Goal: Task Accomplishment & Management: Manage account settings

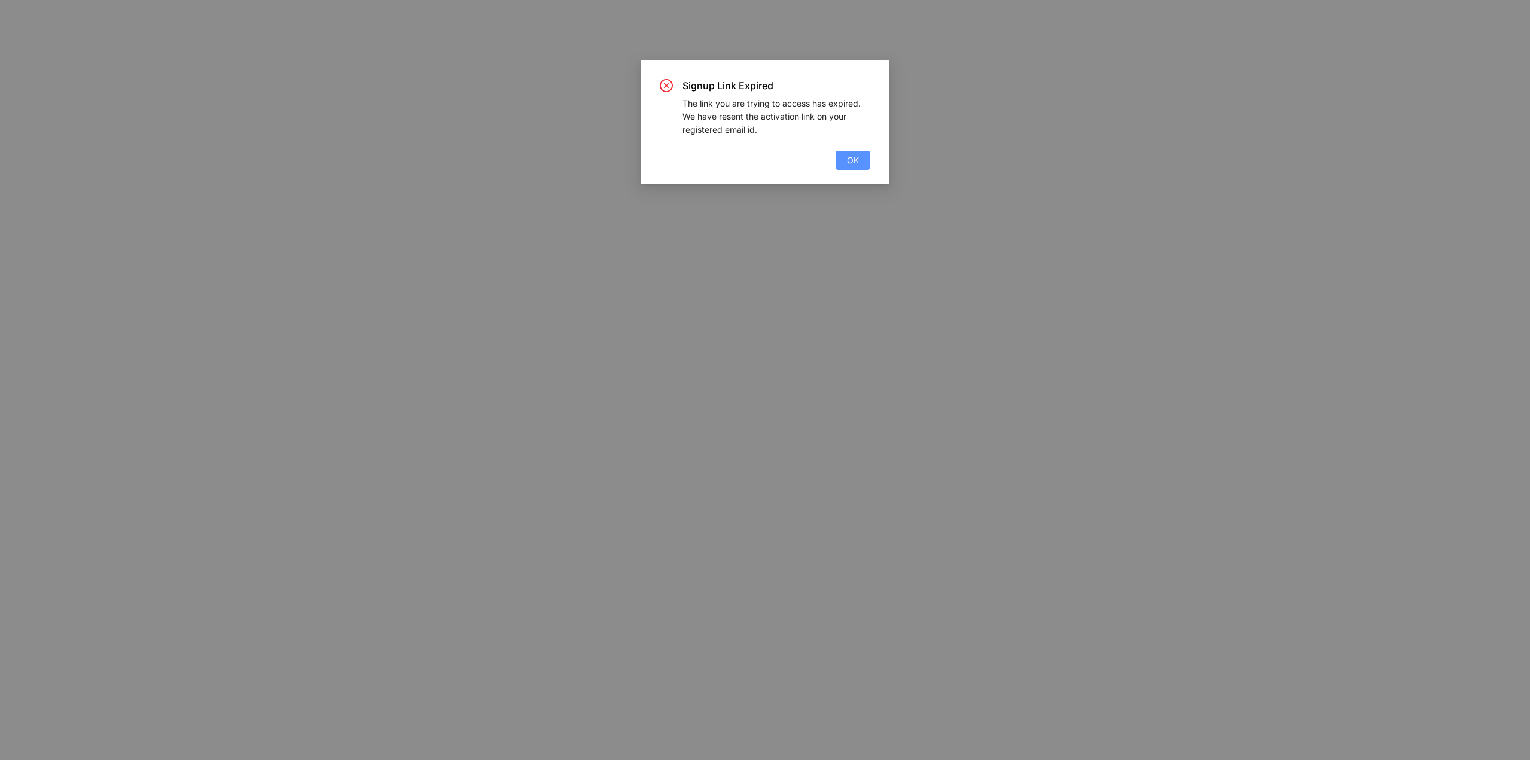
click at [852, 166] on span "OK" at bounding box center [853, 160] width 12 height 13
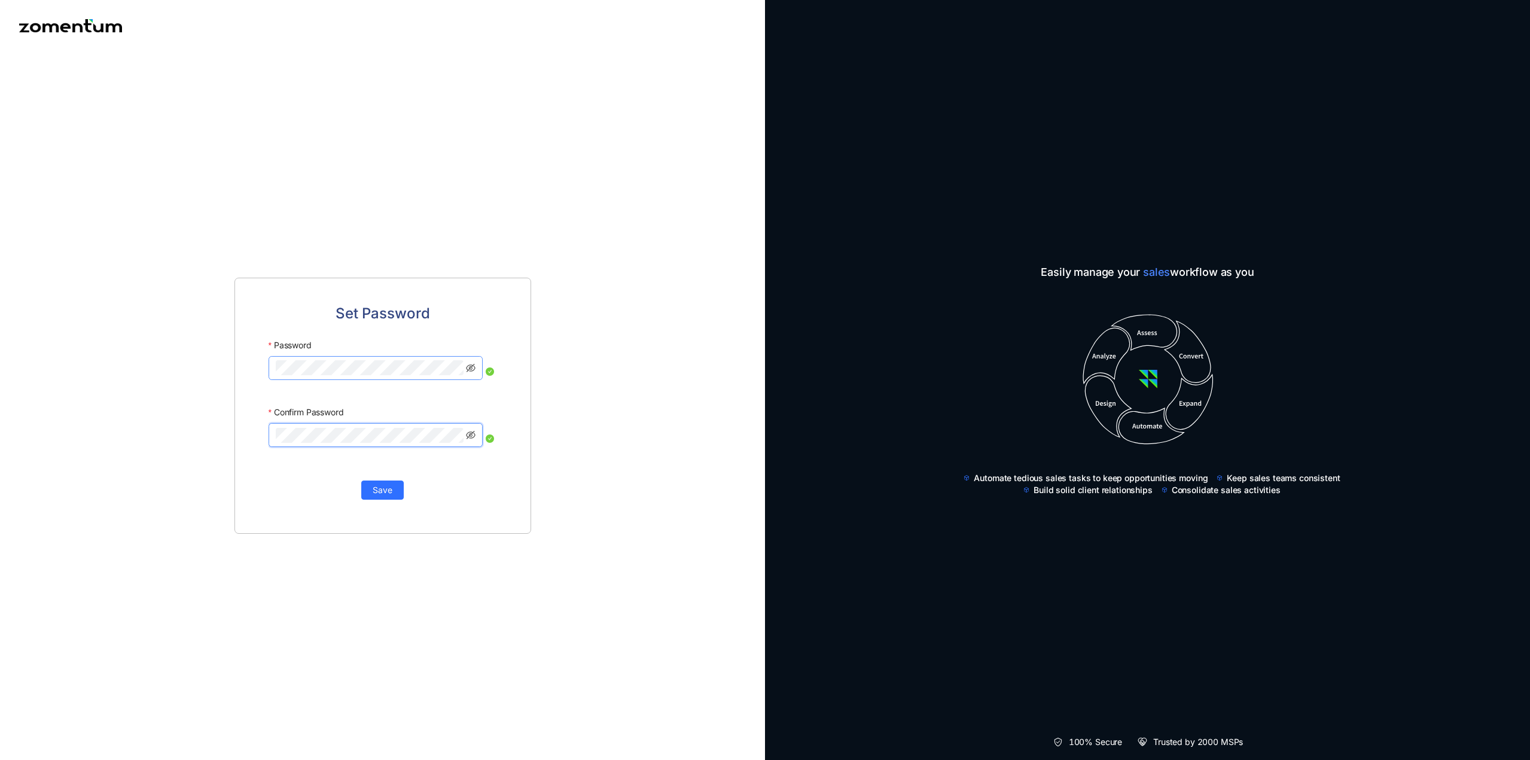
click button "Save" at bounding box center [382, 489] width 42 height 19
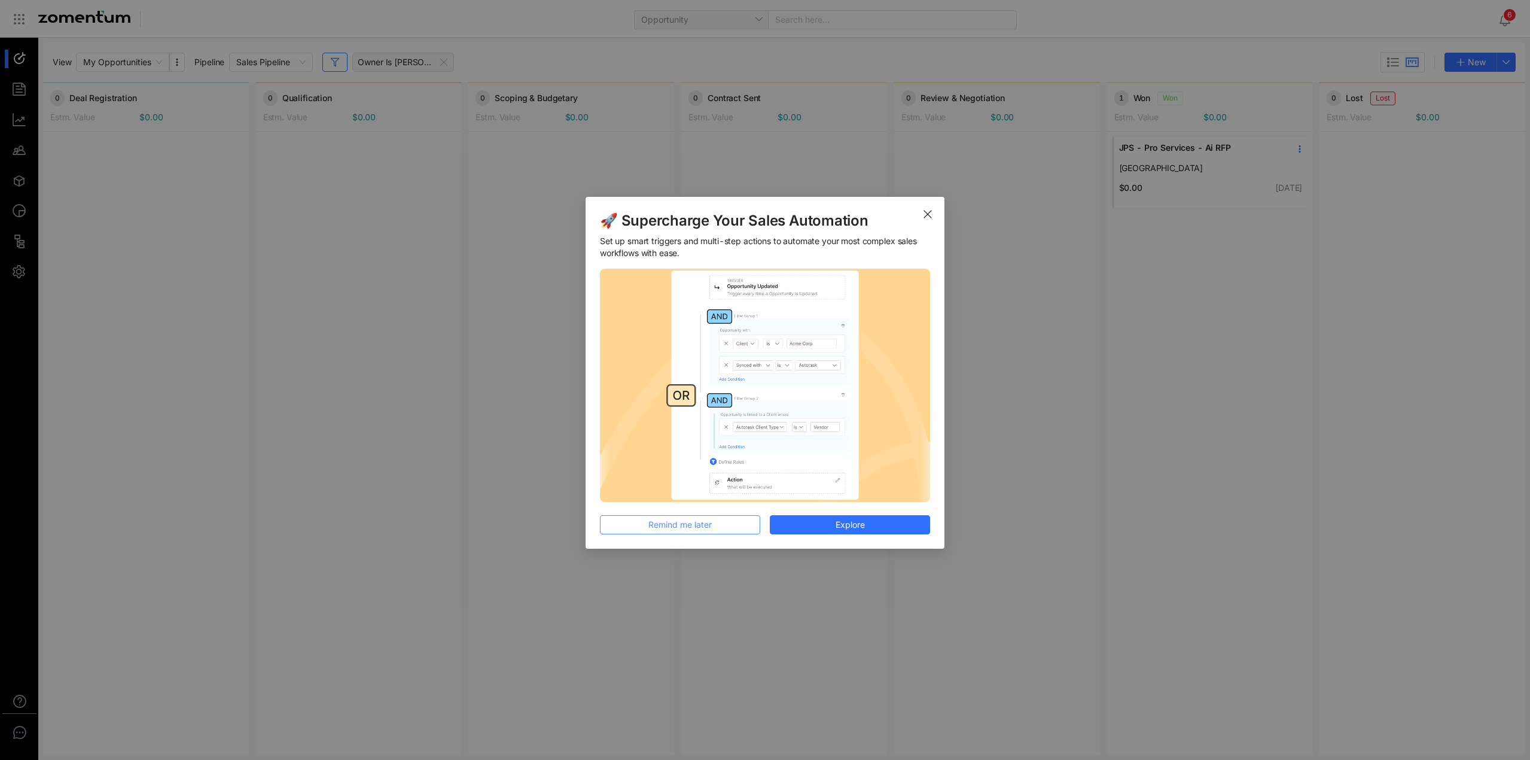
click at [680, 343] on span "Remind me later" at bounding box center [679, 524] width 63 height 13
